Goal: Information Seeking & Learning: Learn about a topic

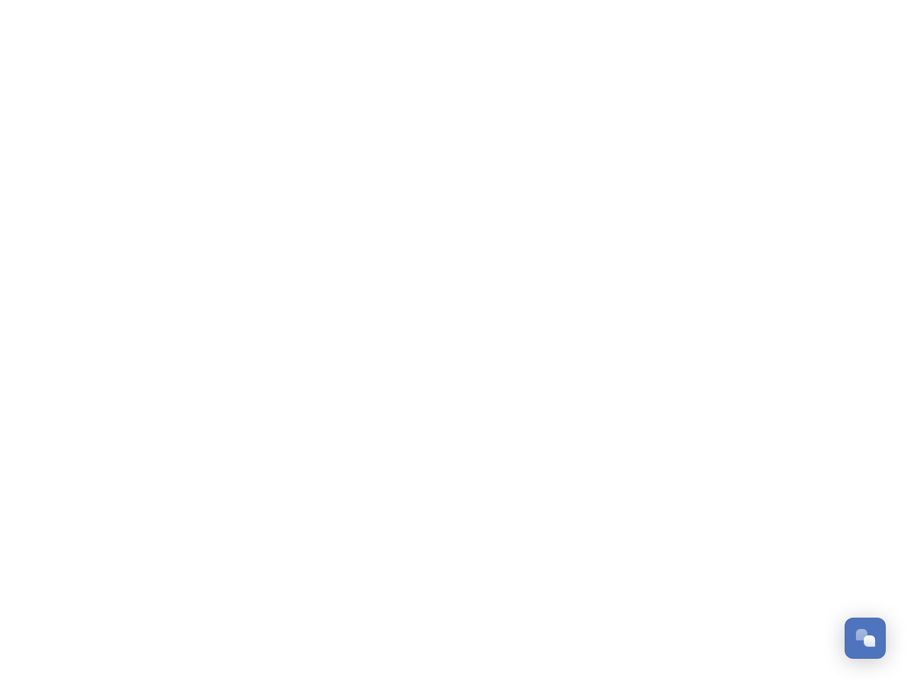
click at [865, 639] on div "Open Chat" at bounding box center [869, 641] width 11 height 11
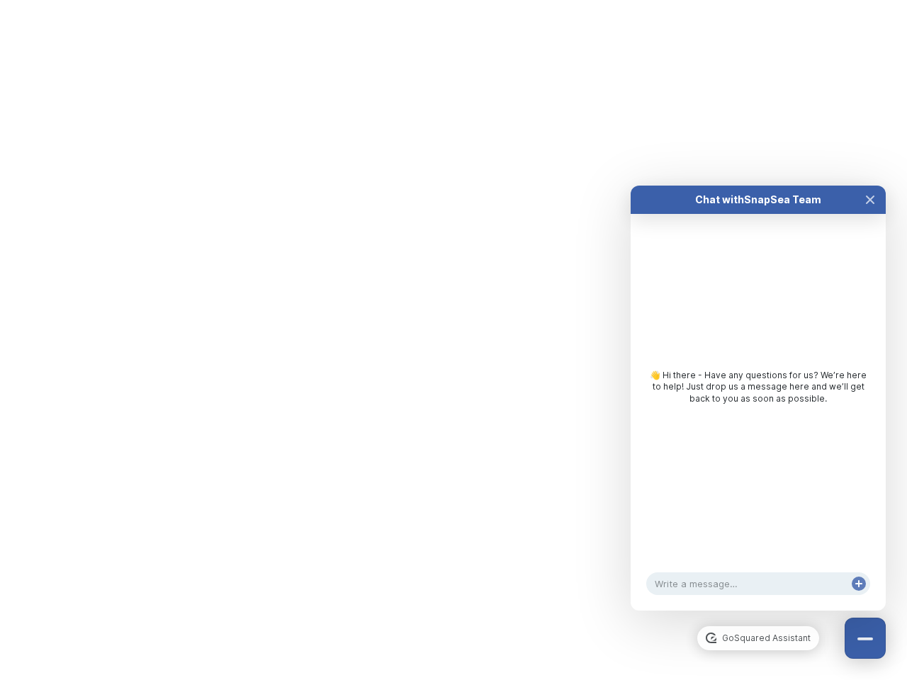
click at [870, 480] on div "👋 Hi there - Have any questions for us? We’re here to help! Just drop us a mess…" at bounding box center [758, 391] width 255 height 354
click at [758, 0] on html "/p/c/shaping-west-sussex/shaping-west-sussex?page=1965fe50-0729-4a84-8710-e8f9f…" at bounding box center [453, 0] width 907 height 0
click at [758, 412] on div "👋 Hi there - Have any questions for us? We’re here to help! Just drop us a mess…" at bounding box center [758, 391] width 255 height 354
click at [870, 214] on div "👋 Hi there - Have any questions for us? We’re here to help! Just drop us a mess…" at bounding box center [758, 391] width 255 height 354
click at [859, 598] on div "Chat with SnapSea Team GoSquared Assistant 👋 Hi there - Have any questions for …" at bounding box center [758, 398] width 255 height 425
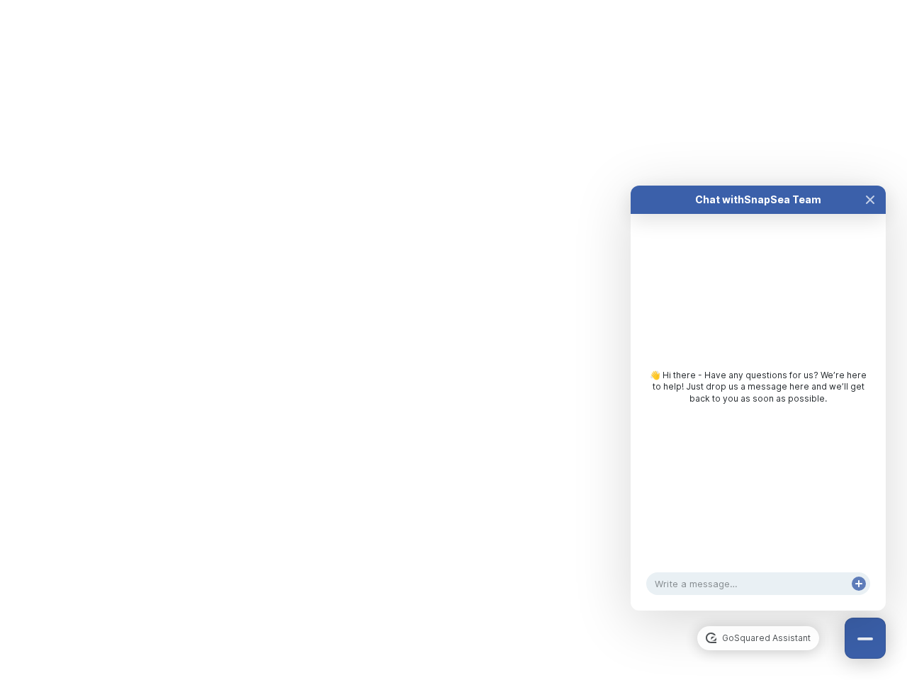
click at [859, 598] on div "Chat with SnapSea Team GoSquared Assistant 👋 Hi there - Have any questions for …" at bounding box center [758, 398] width 255 height 425
click at [454, 0] on html "/p/c/shaping-west-sussex/shaping-west-sussex?page=1965fe50-0729-4a84-8710-e8f9f…" at bounding box center [453, 0] width 907 height 0
click at [443, 0] on html "/p/c/shaping-west-sussex/shaping-west-sussex?page=1965fe50-0729-4a84-8710-e8f9f…" at bounding box center [453, 0] width 907 height 0
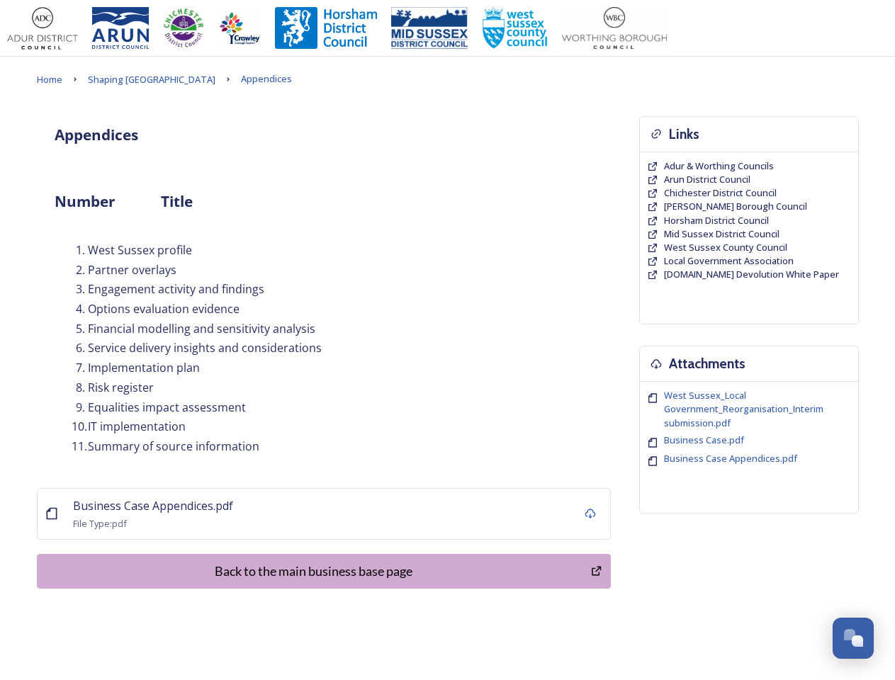
click at [447, 340] on li "Service delivery insights and considerations" at bounding box center [333, 348] width 522 height 16
click at [590, 514] on icon at bounding box center [590, 513] width 11 height 11
click at [324, 571] on div "Back to the main business base page" at bounding box center [314, 571] width 539 height 19
click at [746, 410] on span "West Sussex_Local Government_Reorganisation_Interim submission.pdf" at bounding box center [743, 409] width 159 height 40
click at [746, 440] on span "Business Case.pdf" at bounding box center [745, 440] width 163 height 13
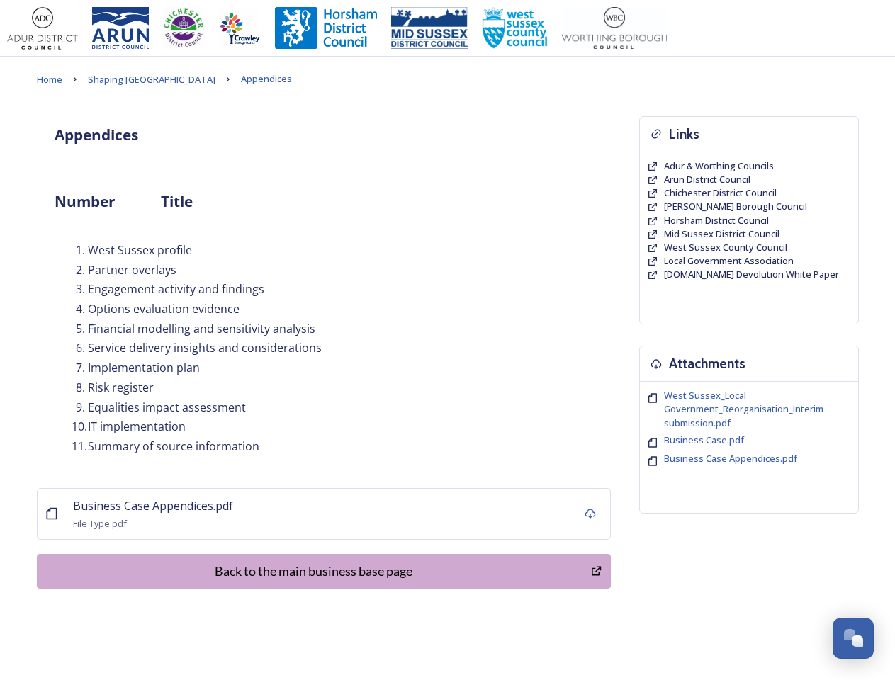
click at [746, 459] on span "Business Case Appendices.pdf" at bounding box center [730, 458] width 133 height 13
click at [853, 639] on div "Open Chat" at bounding box center [857, 641] width 11 height 11
